Goal: Task Accomplishment & Management: Use online tool/utility

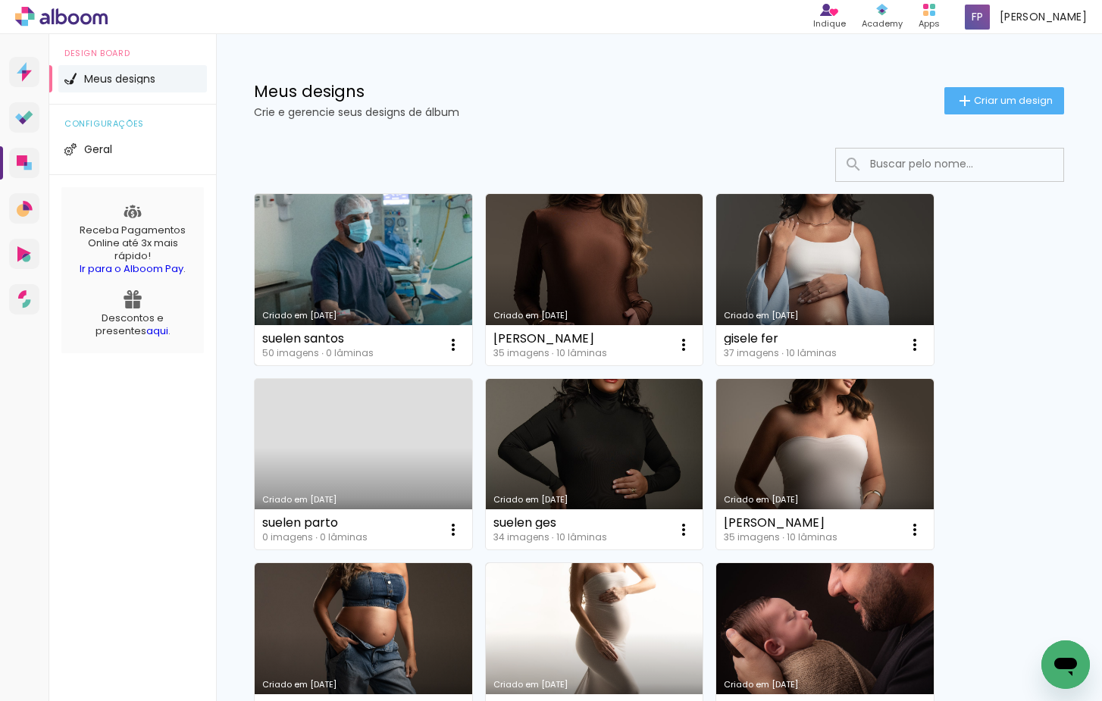
click at [412, 264] on link "Criado em [DATE]" at bounding box center [364, 279] width 218 height 171
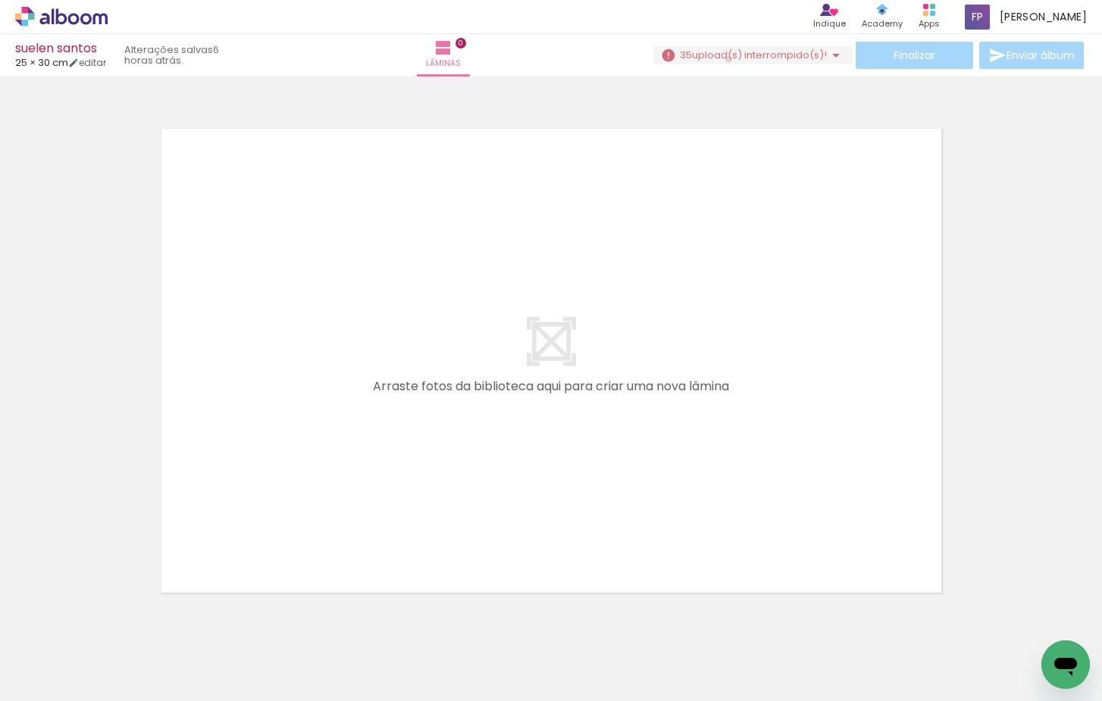
click at [722, 58] on span "upload(s) interrompido(s)!" at bounding box center [759, 55] width 135 height 14
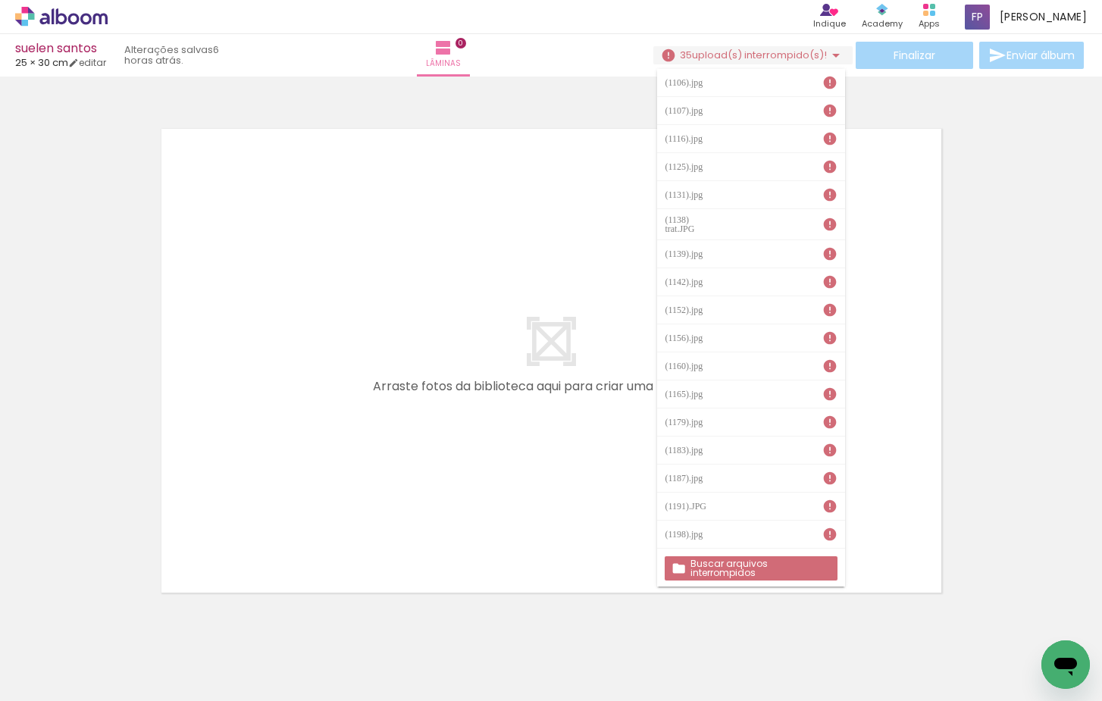
click at [0, 0] on slot "Buscar arquivos interrompidos" at bounding box center [0, 0] width 0 height 0
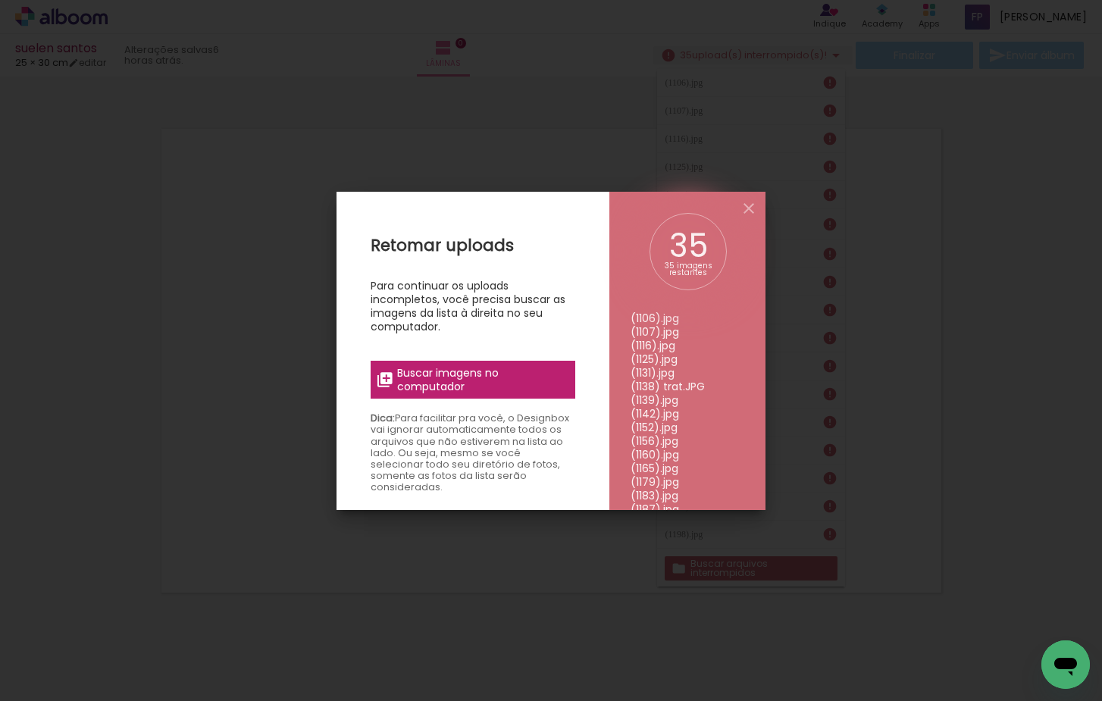
click at [456, 381] on span "Buscar imagens no computador" at bounding box center [481, 379] width 169 height 27
click at [0, 0] on input "file" at bounding box center [0, 0] width 0 height 0
